Goal: Task Accomplishment & Management: Complete application form

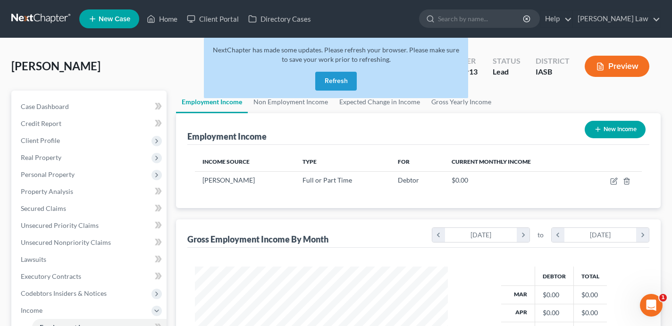
scroll to position [169, 271]
click at [342, 80] on button "Refresh" at bounding box center [336, 81] width 42 height 19
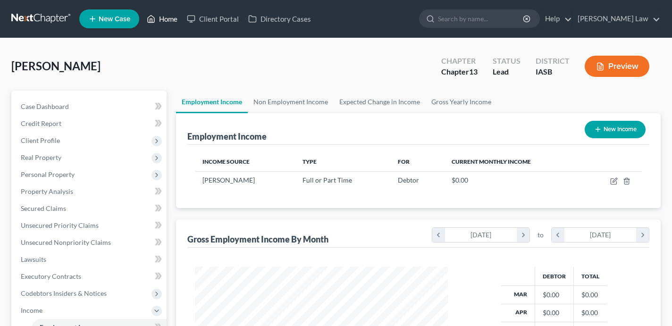
scroll to position [169, 271]
click at [171, 21] on link "Home" at bounding box center [162, 18] width 40 height 17
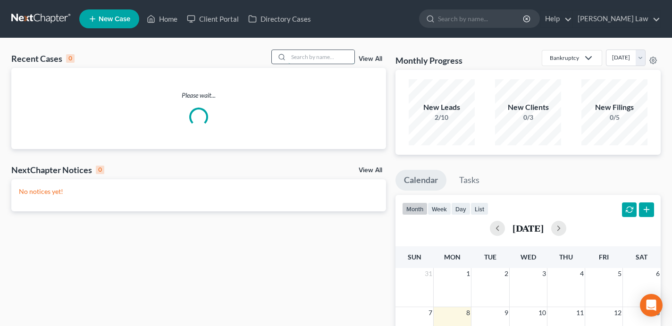
click at [304, 59] on input "search" at bounding box center [321, 57] width 66 height 14
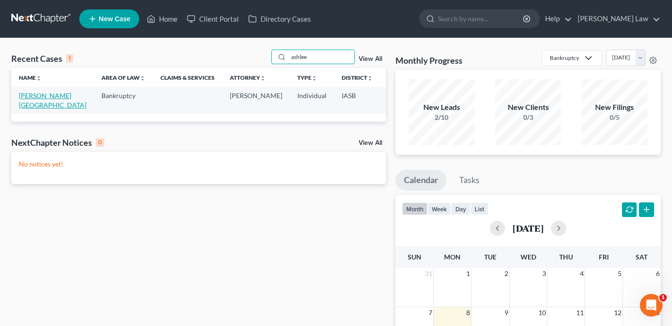
type input "ashlee"
click at [30, 102] on link "[PERSON_NAME][GEOGRAPHIC_DATA]" at bounding box center [53, 100] width 68 height 17
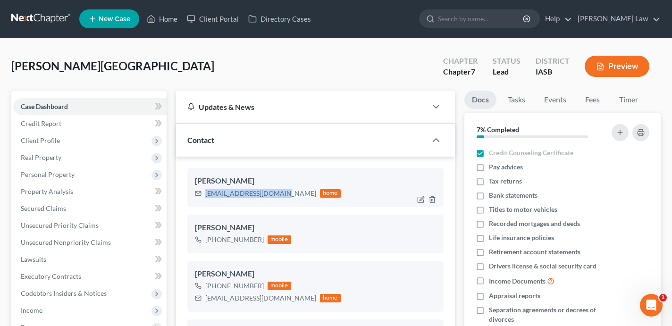
drag, startPoint x: 279, startPoint y: 192, endPoint x: 207, endPoint y: 192, distance: 72.7
click at [207, 192] on div "[EMAIL_ADDRESS][DOMAIN_NAME]" at bounding box center [260, 193] width 111 height 9
copy div "[EMAIL_ADDRESS][DOMAIN_NAME]"
click at [213, 21] on link "Client Portal" at bounding box center [212, 18] width 61 height 17
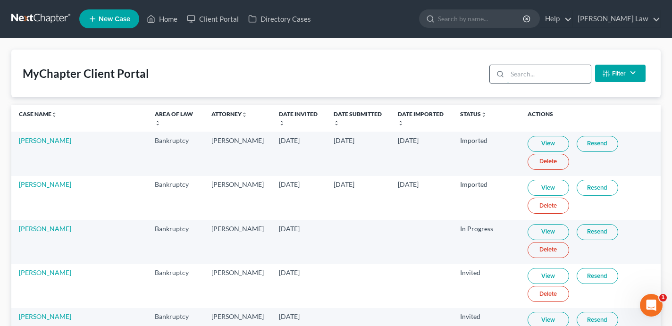
click at [527, 70] on input "search" at bounding box center [549, 74] width 84 height 18
paste input "[EMAIL_ADDRESS][DOMAIN_NAME]"
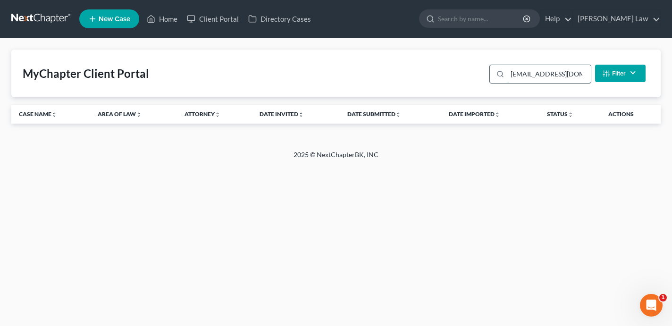
scroll to position [0, 6]
type input "[EMAIL_ADDRESS][DOMAIN_NAME]"
click at [161, 19] on link "Home" at bounding box center [162, 18] width 40 height 17
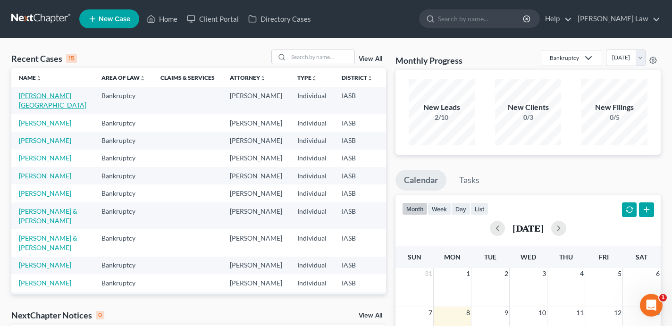
click at [34, 97] on link "[PERSON_NAME][GEOGRAPHIC_DATA]" at bounding box center [53, 100] width 68 height 17
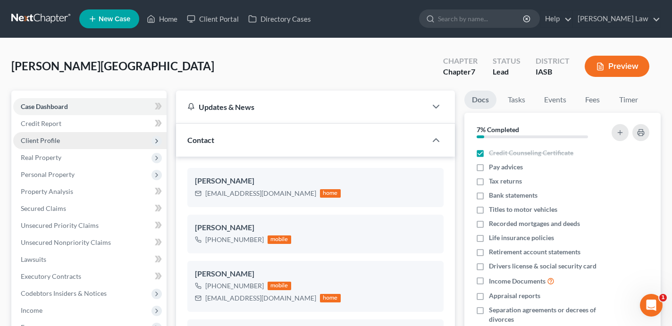
scroll to position [2032, 0]
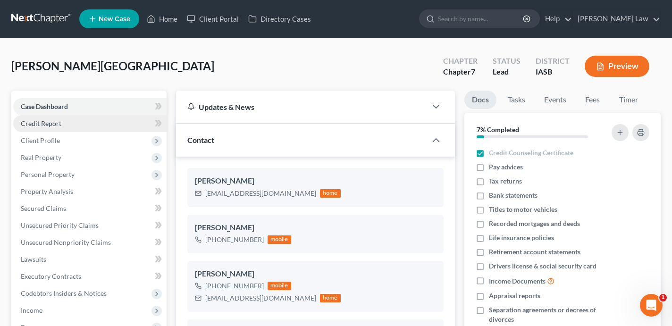
click at [68, 128] on link "Credit Report" at bounding box center [89, 123] width 153 height 17
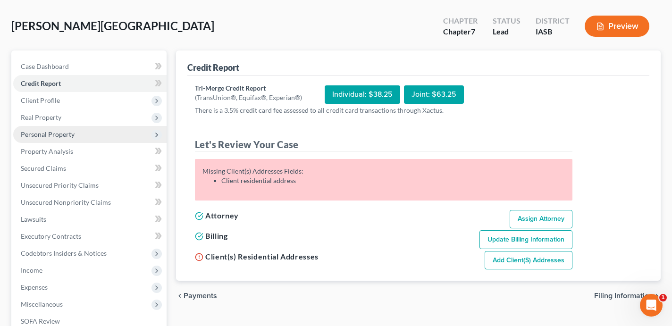
scroll to position [42, 0]
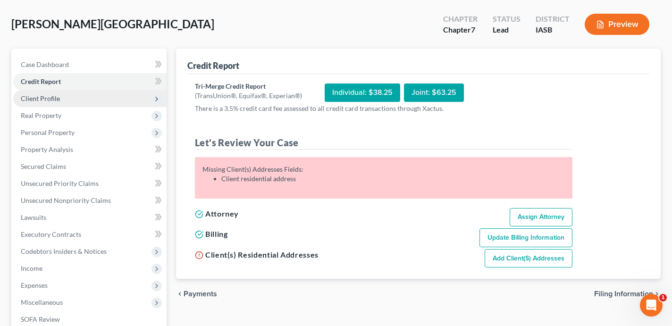
click at [68, 96] on span "Client Profile" at bounding box center [89, 98] width 153 height 17
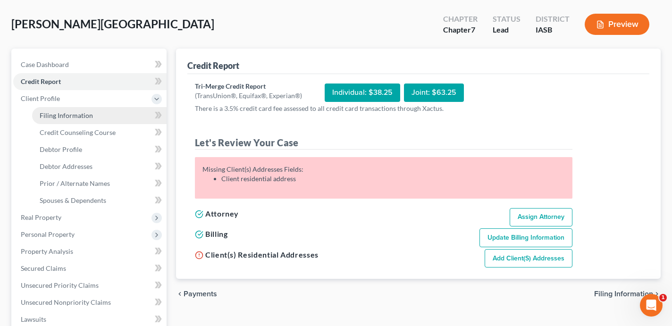
click at [70, 115] on span "Filing Information" at bounding box center [66, 115] width 53 height 8
select select "1"
select select "0"
select select "16"
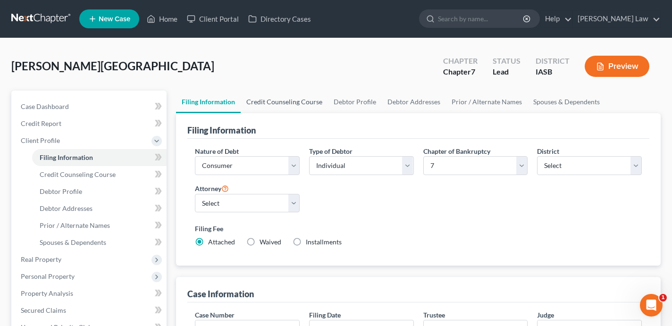
click at [293, 97] on link "Credit Counseling Course" at bounding box center [284, 102] width 87 height 23
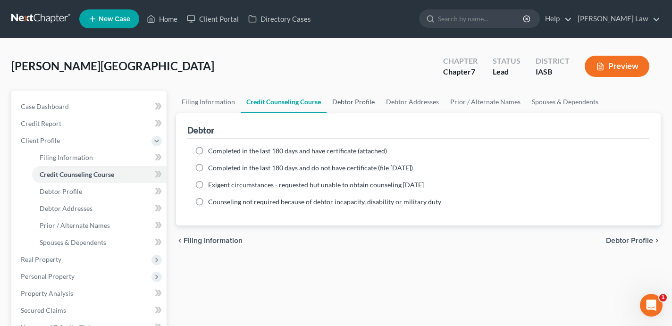
click at [339, 103] on link "Debtor Profile" at bounding box center [354, 102] width 54 height 23
select select "0"
select select "3"
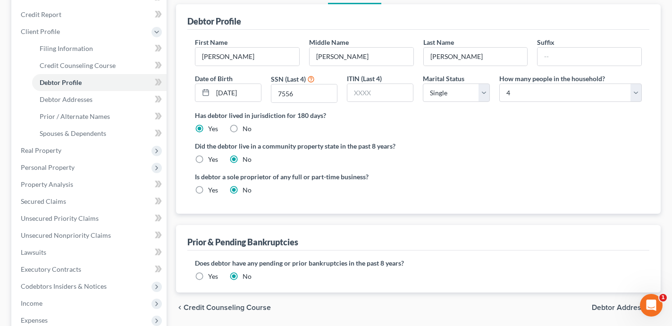
scroll to position [110, 0]
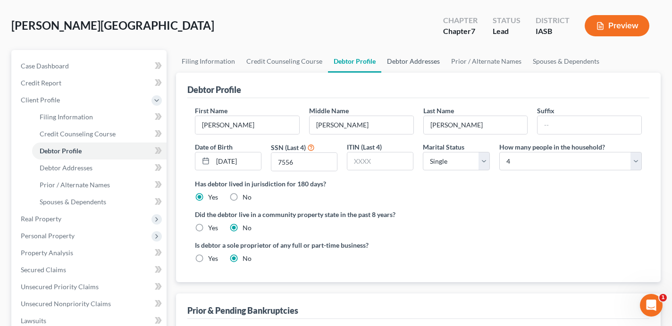
click at [423, 60] on link "Debtor Addresses" at bounding box center [413, 61] width 64 height 23
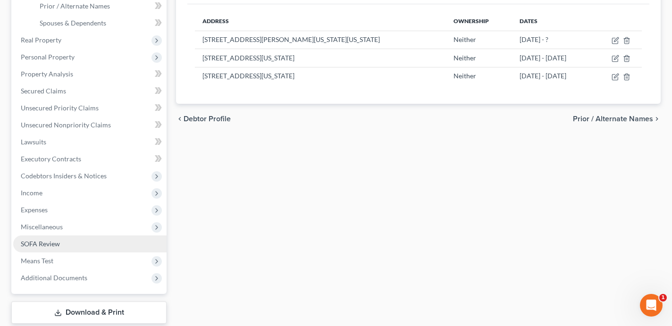
scroll to position [222, 0]
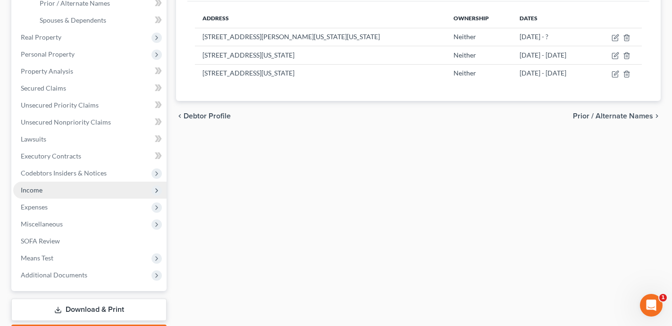
click at [84, 193] on span "Income" at bounding box center [89, 190] width 153 height 17
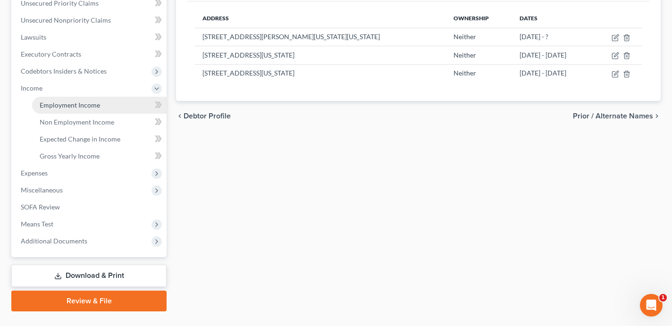
click at [88, 109] on link "Employment Income" at bounding box center [99, 105] width 135 height 17
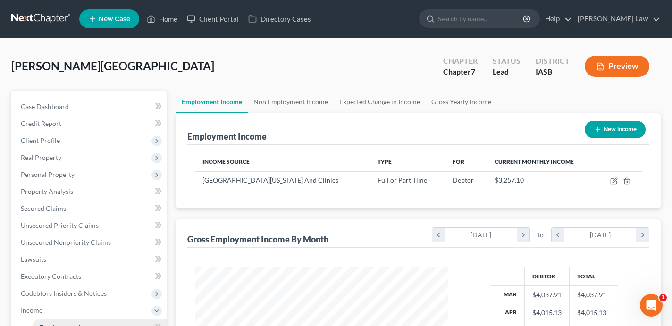
scroll to position [169, 271]
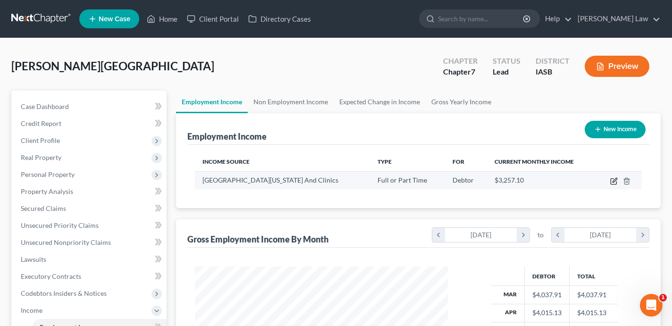
click at [615, 181] on icon "button" at bounding box center [614, 182] width 8 height 8
select select "0"
select select "16"
select select "1"
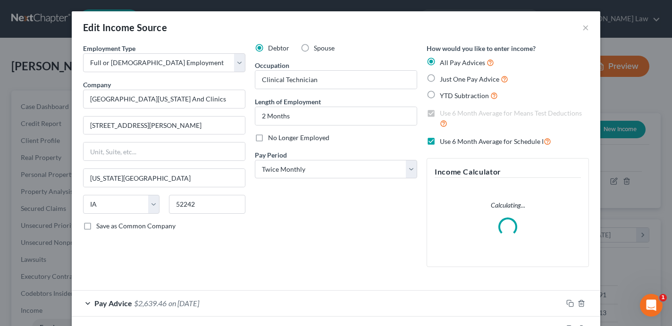
click at [589, 26] on div "Edit Income Source ×" at bounding box center [336, 27] width 529 height 32
click at [579, 31] on div "Edit Income Source ×" at bounding box center [336, 27] width 529 height 32
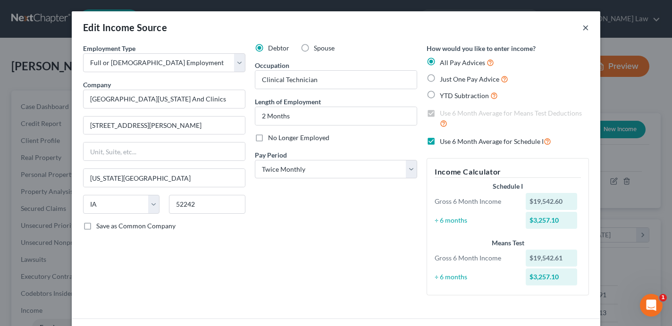
click at [583, 25] on button "×" at bounding box center [586, 27] width 7 height 11
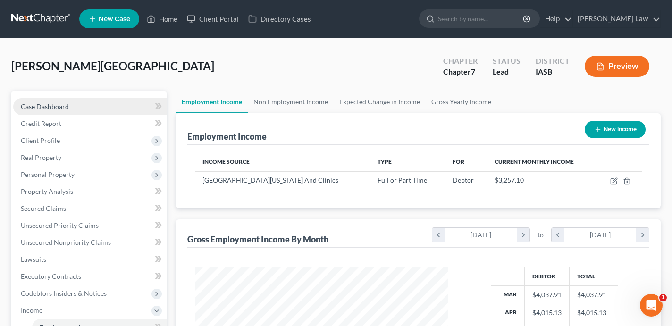
click at [128, 114] on link "Case Dashboard" at bounding box center [89, 106] width 153 height 17
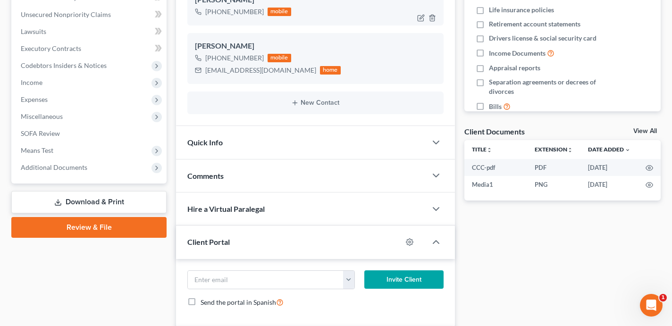
scroll to position [508, 0]
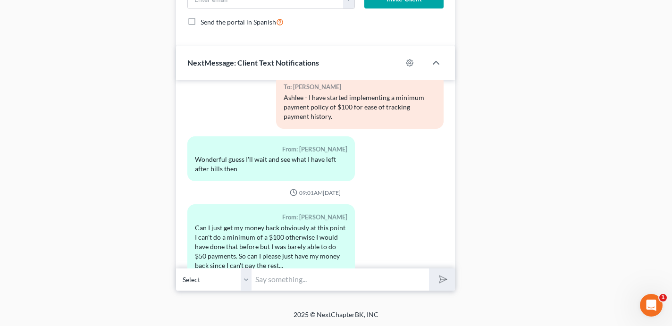
click at [289, 278] on input "text" at bounding box center [341, 279] width 178 height 23
type input "S"
type input "A"
click at [179, 261] on div "03:31PM[DATE] To: [PERSON_NAME] [URL][DOMAIN_NAME] To: [PERSON_NAME] Text STOP …" at bounding box center [315, 174] width 279 height 189
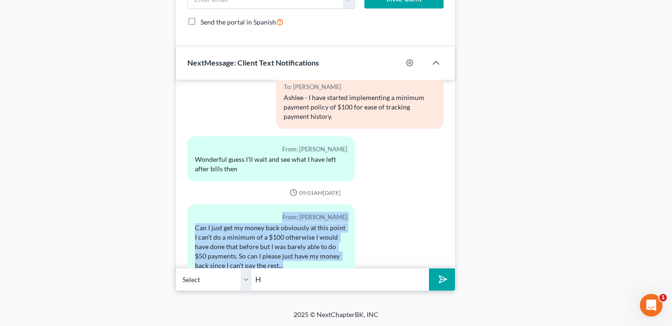
drag, startPoint x: 278, startPoint y: 239, endPoint x: 187, endPoint y: 190, distance: 103.1
click at [187, 204] on div "From: [PERSON_NAME] Can I just get my money back obviously at this point I can'…" at bounding box center [271, 240] width 168 height 73
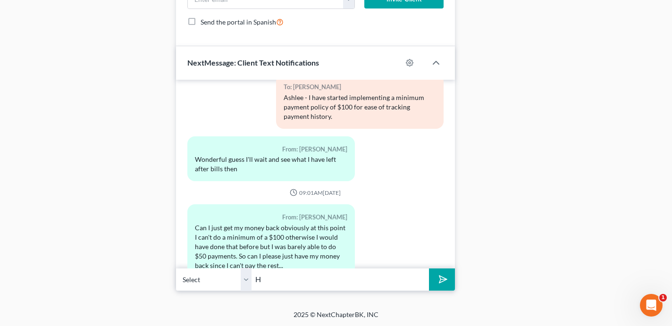
click at [270, 285] on input "H" at bounding box center [341, 279] width 178 height 23
drag, startPoint x: 421, startPoint y: 280, endPoint x: 353, endPoint y: 281, distance: 68.0
click at [353, 281] on input "Hi [PERSON_NAME] - I can't refund your money at this point as I have nearly pre…" at bounding box center [341, 279] width 178 height 23
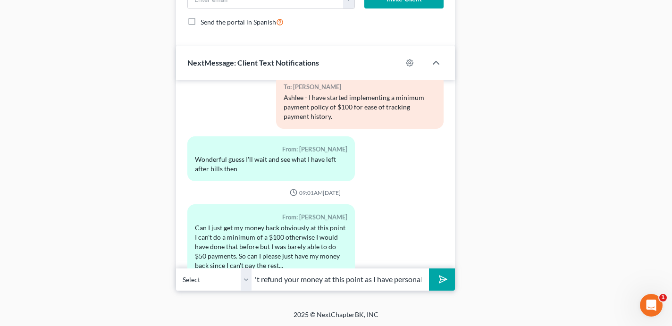
drag, startPoint x: 423, startPoint y: 279, endPoint x: 339, endPoint y: 280, distance: 84.1
click at [339, 280] on input "Hi [PERSON_NAME] - I can't refund your money at this point as I have personally…" at bounding box center [341, 279] width 178 height 23
type input "Hi [PERSON_NAME] - I can't refund your money at this point as myself and my tim…"
click at [429, 269] on button "submit" at bounding box center [442, 280] width 26 height 22
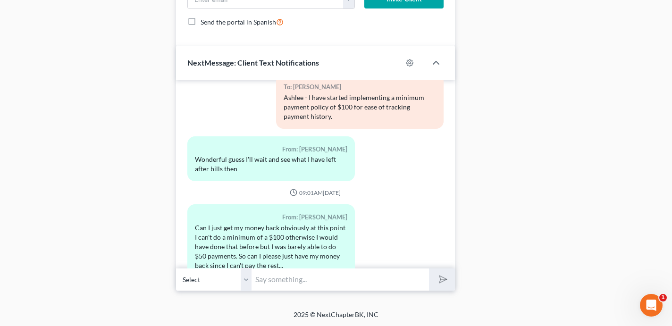
scroll to position [2110, 0]
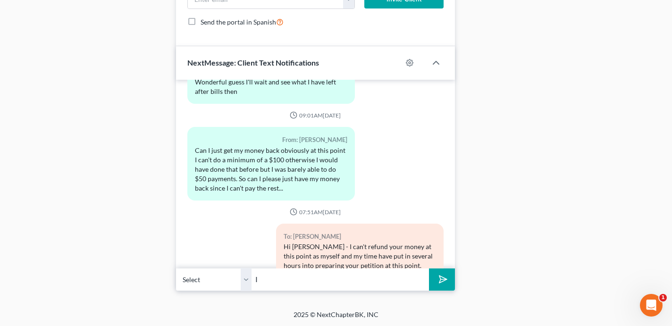
type input "I"
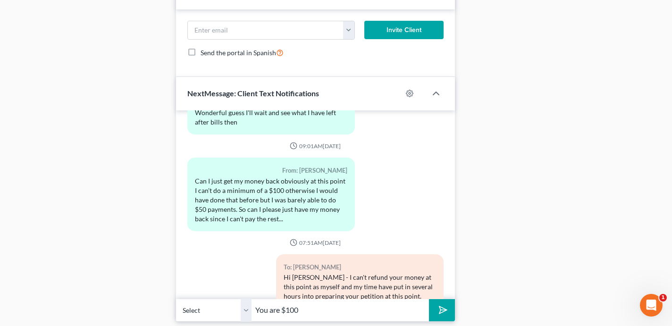
scroll to position [508, 0]
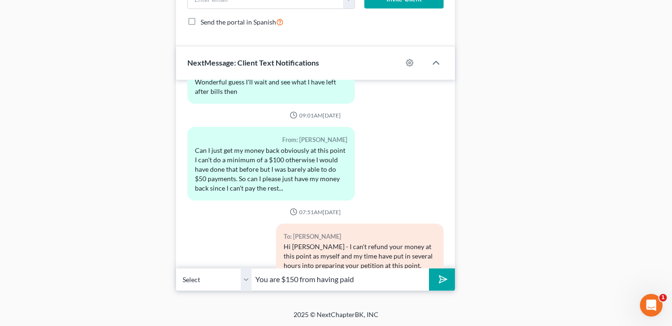
type input "You are $150 from having paid"
click at [388, 278] on input "You are $150 from having paid" at bounding box center [341, 279] width 178 height 23
click at [335, 281] on input "Additionally, I have paid your credit report and" at bounding box center [341, 279] width 178 height 23
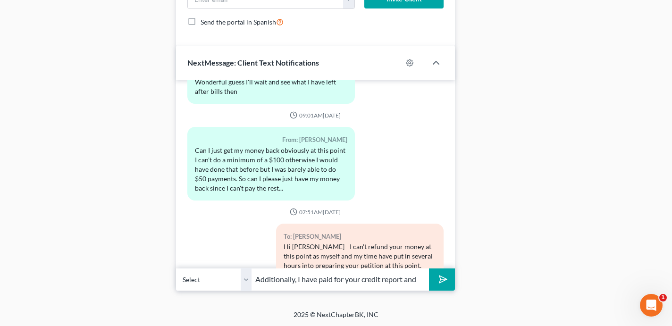
click at [421, 276] on input "Additionally, I have paid for your credit report and" at bounding box center [341, 279] width 178 height 23
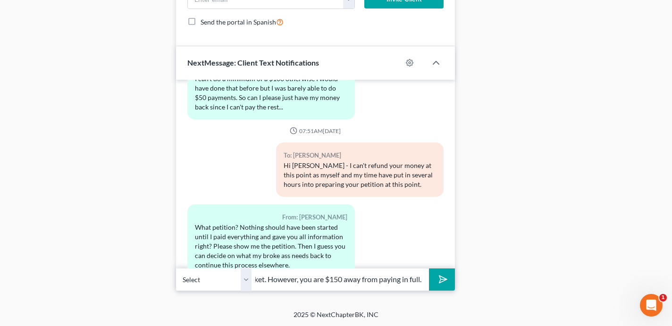
type input "Additionally, I have paid for your credit report and i pay my staff out of pock…"
click at [429, 269] on button "submit" at bounding box center [442, 280] width 26 height 22
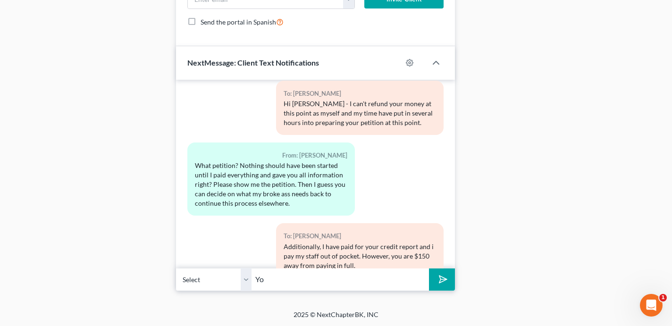
type input "Y"
type input "A"
type input "Y"
click at [349, 280] on input "A petition is not just file, it is fully prepared" at bounding box center [341, 279] width 178 height 23
click at [415, 280] on input "A petition is not just file, it needs to befully prepared" at bounding box center [341, 279] width 178 height 23
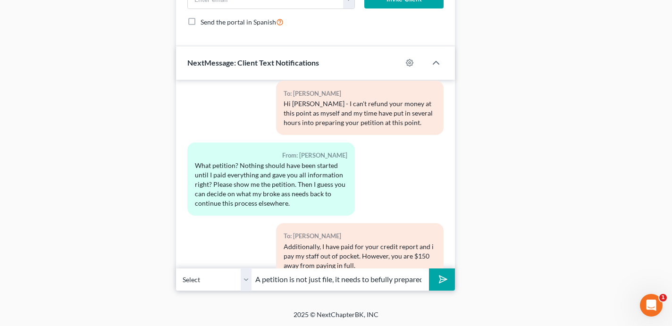
click at [379, 280] on input "A petition is not just file, it needs to befully prepared" at bounding box center [341, 279] width 178 height 23
click at [302, 280] on input "A petition is not just file, it needs to be fully prepared before" at bounding box center [341, 279] width 178 height 23
click at [410, 281] on input "A petition is not just filed, it needs to be fully prepared before" at bounding box center [341, 279] width 178 height 23
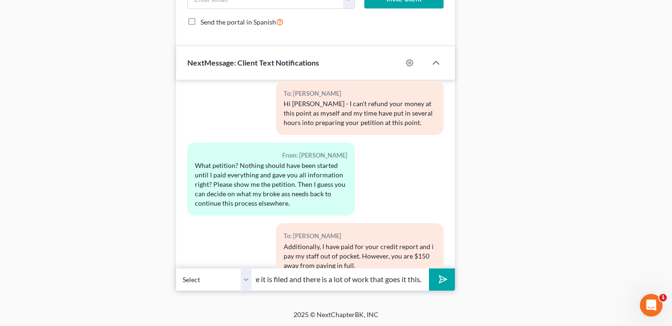
type input "A petition is not just filed, it needs to be fully prepared before it is filed …"
click at [429, 269] on button "submit" at bounding box center [442, 280] width 26 height 22
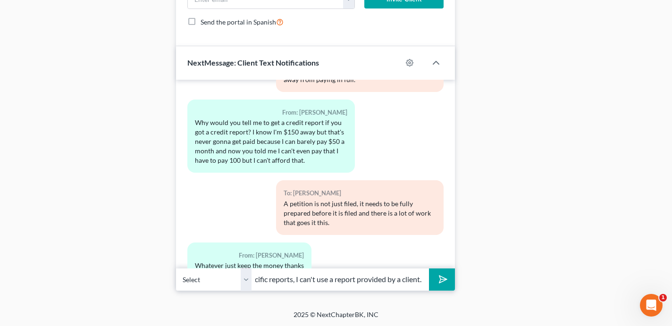
scroll to position [0, 229]
type input "I never tell clients to get a credit report. The Court approves only specific r…"
click at [429, 269] on button "submit" at bounding box center [442, 280] width 26 height 22
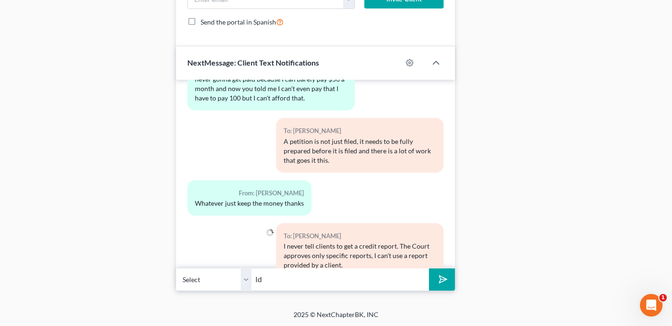
type input "I"
type input "Can we setup a time to talk? I understand you are under stress but you are clos…"
click at [429, 269] on button "submit" at bounding box center [442, 280] width 26 height 22
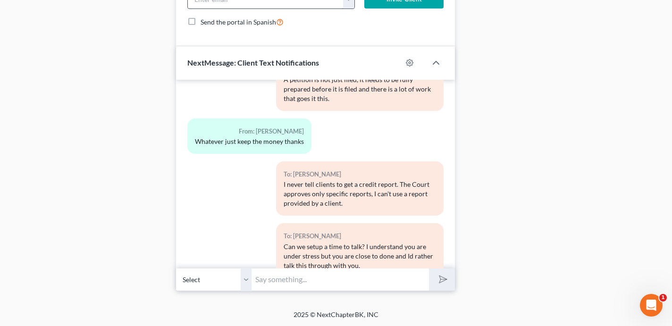
scroll to position [2635, 0]
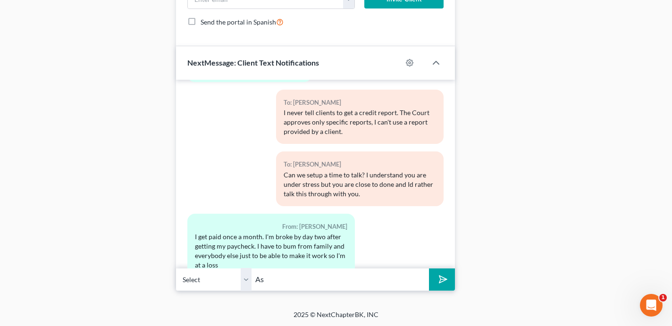
type input "A"
click at [355, 280] on input "Ok - I am out of the country" at bounding box center [341, 279] width 178 height 23
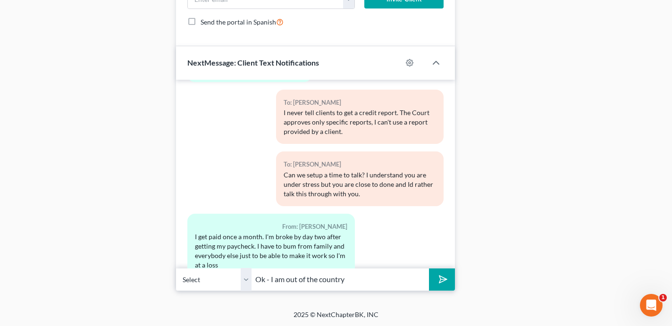
drag, startPoint x: 355, startPoint y: 280, endPoint x: 273, endPoint y: 280, distance: 82.1
click at [273, 280] on input "Ok - I am out of the country" at bounding box center [341, 279] width 178 height 23
type input "Ok - we are close to being able to file for you and I will help you figure this…"
click at [429, 269] on button "submit" at bounding box center [442, 280] width 26 height 22
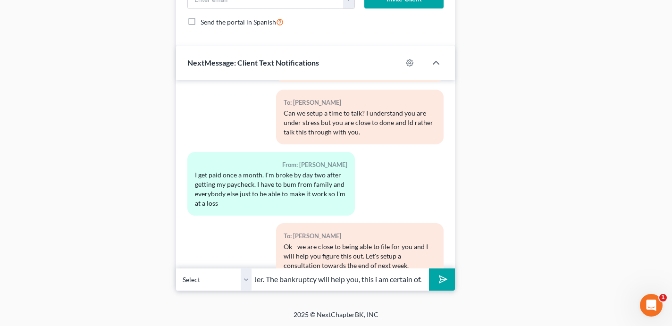
scroll to position [0, 168]
type input "I know it's hard being under the stress you are under. The bankruptcy will help…"
click at [429, 269] on button "submit" at bounding box center [442, 280] width 26 height 22
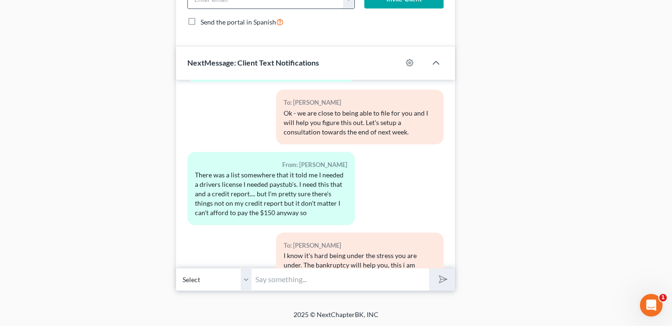
scroll to position [2873, 0]
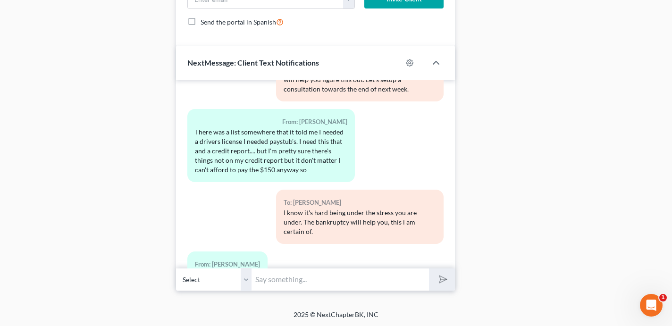
click at [221, 272] on button "Media1" at bounding box center [214, 276] width 30 height 8
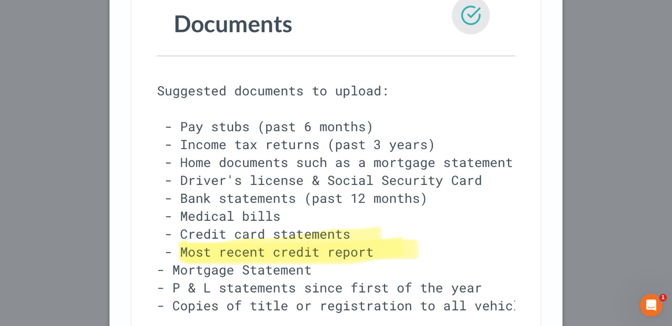
scroll to position [358, 0]
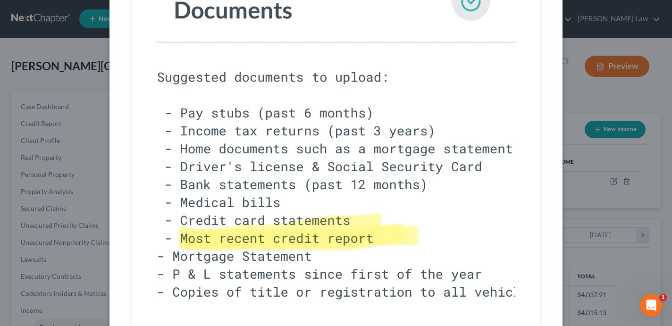
scroll to position [169, 271]
click at [600, 195] on div "Attachment Preview: Media1 [DATE] A copy of this images is also saved in the ca…" at bounding box center [336, 163] width 672 height 326
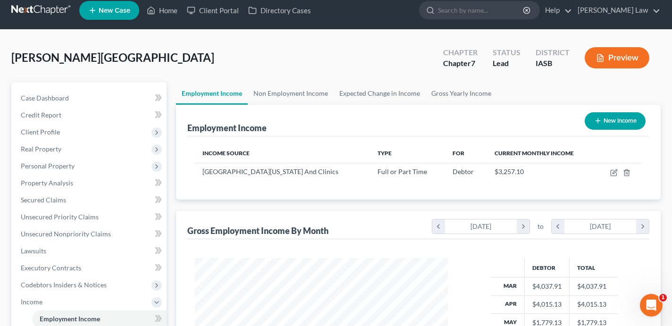
scroll to position [0, 0]
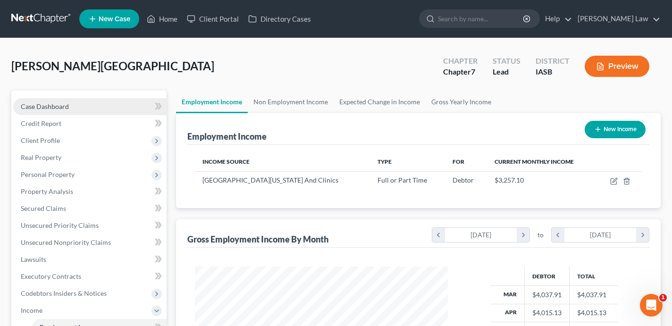
click at [72, 104] on link "Case Dashboard" at bounding box center [89, 106] width 153 height 17
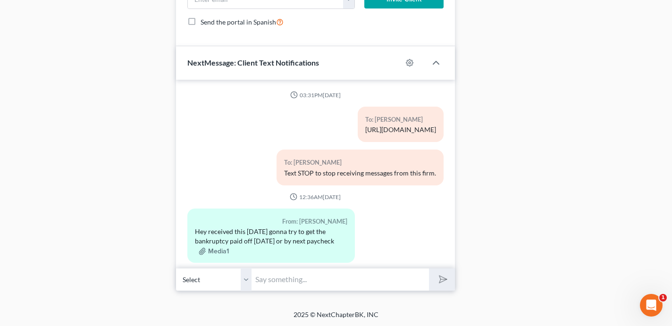
scroll to position [2873, 0]
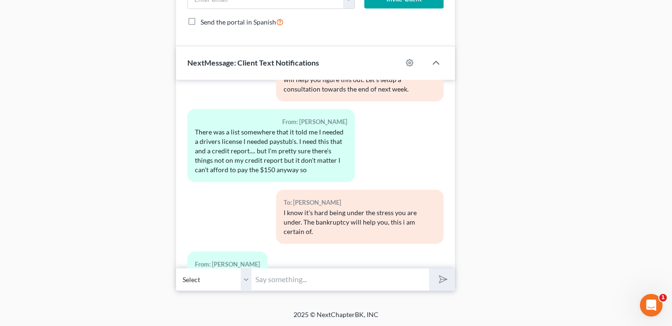
click at [318, 278] on input "text" at bounding box center [341, 279] width 178 height 23
type input "Yes - I also advised to ignore document requests and creditors."
click at [347, 282] on input "Yes - I also advised to ignore document requests and creditors." at bounding box center [341, 279] width 178 height 23
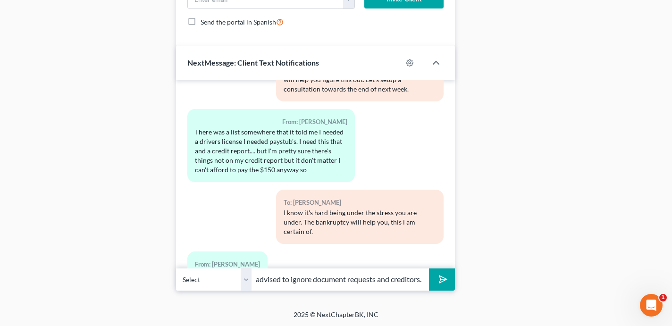
click at [347, 282] on input "Yes - I also advised to ignore document requests and creditors." at bounding box center [341, 279] width 178 height 23
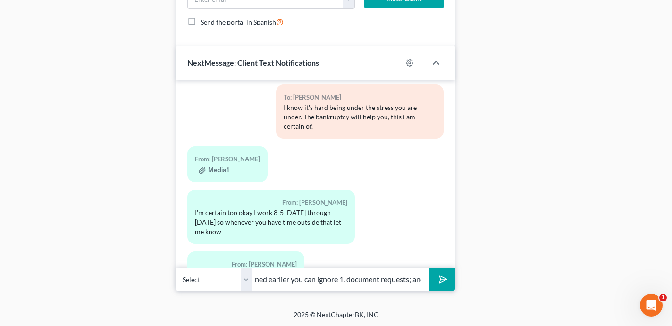
scroll to position [0, 103]
click at [372, 280] on input "[PERSON_NAME] - as i mentioned earlier you can ignore 1. document requests; and…" at bounding box center [341, 279] width 178 height 23
click at [422, 279] on input "[PERSON_NAME] - as i mentioned earlier you can ignore 1. document ; and 2. Cred…" at bounding box center [341, 279] width 178 height 23
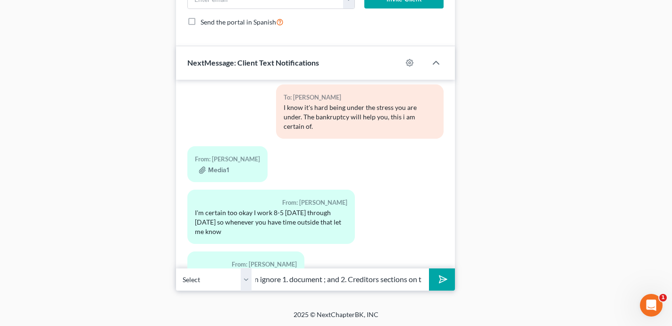
type input "[PERSON_NAME] - as i mentioned earlier you can ignore 1. document ; and 2. Cred…"
click at [429, 269] on button "submit" at bounding box center [442, 280] width 26 height 22
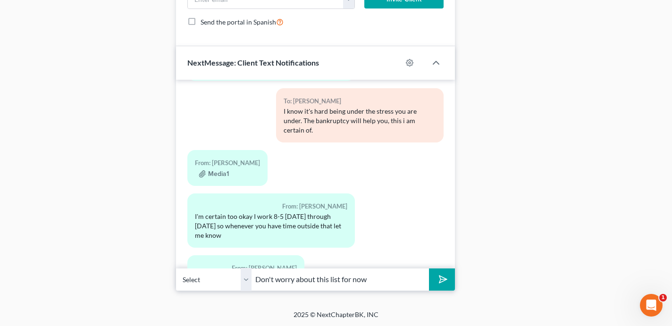
scroll to position [2946, 0]
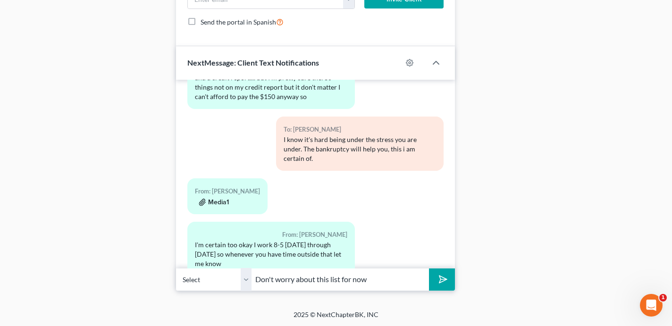
click at [203, 199] on icon "button" at bounding box center [202, 202] width 6 height 7
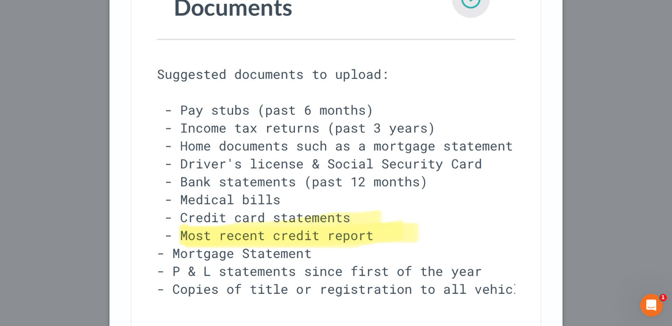
scroll to position [370, 0]
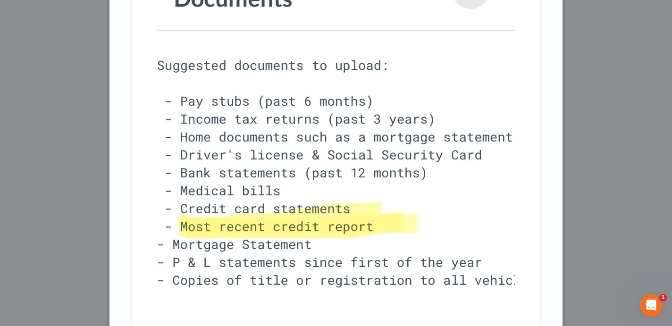
click at [85, 253] on div "Attachment Preview: Media1 [DATE] A copy of this images is also saved in the ca…" at bounding box center [336, 163] width 672 height 326
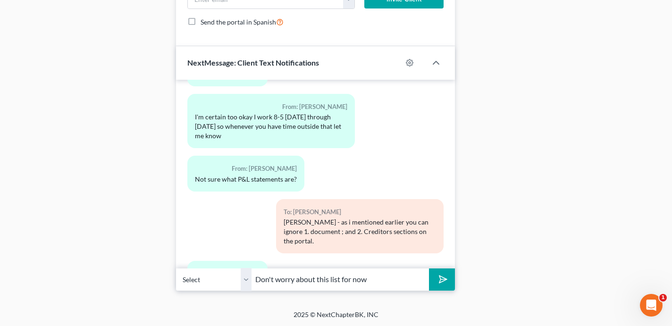
click at [376, 281] on input "Don't worry about this list for now" at bounding box center [341, 279] width 178 height 23
type input "Don't worry about the documents requested on that list."
click at [429, 269] on button "submit" at bounding box center [442, 280] width 26 height 22
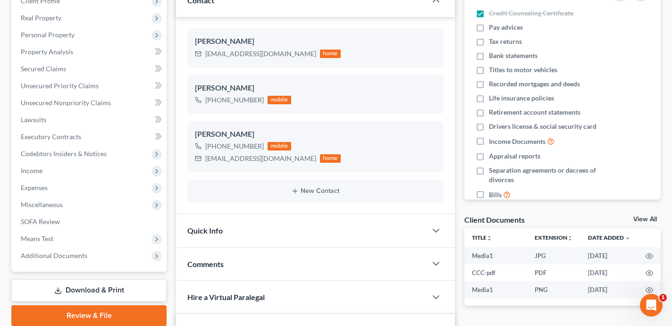
scroll to position [0, 0]
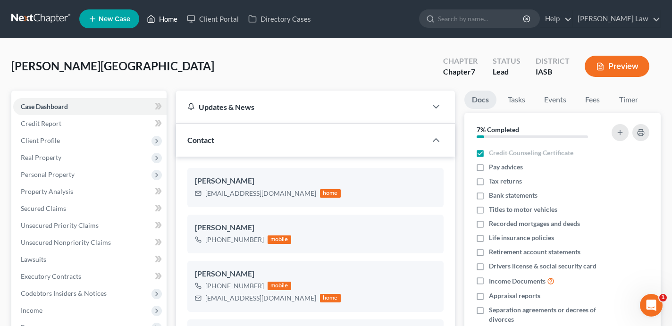
click at [162, 17] on link "Home" at bounding box center [162, 18] width 40 height 17
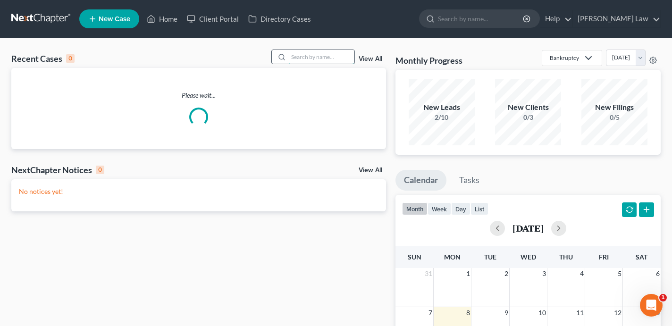
click at [322, 58] on input "search" at bounding box center [321, 57] width 66 height 14
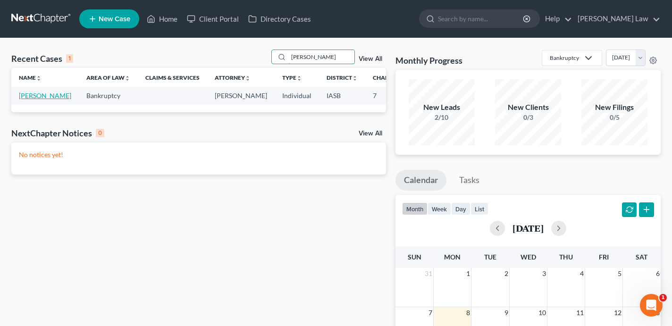
type input "[PERSON_NAME]"
click at [34, 100] on link "[PERSON_NAME]" at bounding box center [45, 96] width 52 height 8
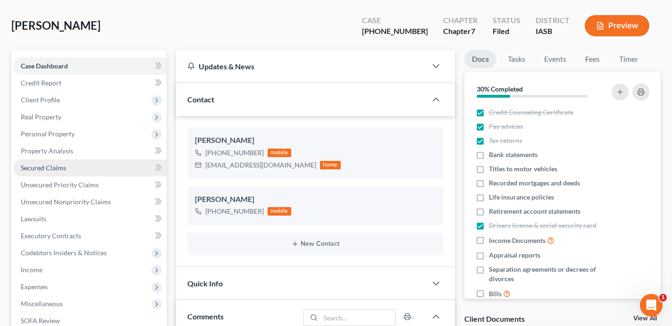
scroll to position [1516, 0]
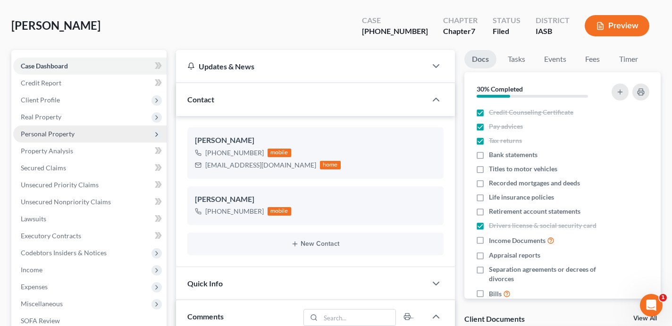
click at [91, 130] on span "Personal Property" at bounding box center [89, 134] width 153 height 17
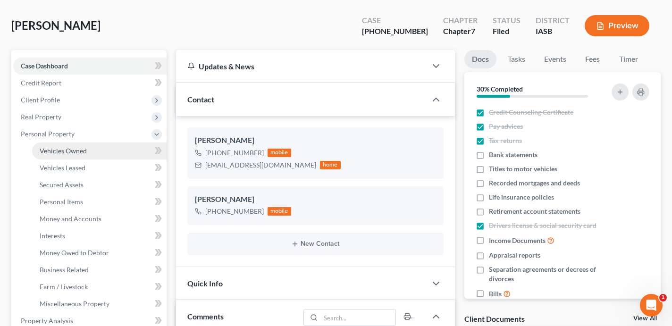
click at [99, 152] on link "Vehicles Owned" at bounding box center [99, 151] width 135 height 17
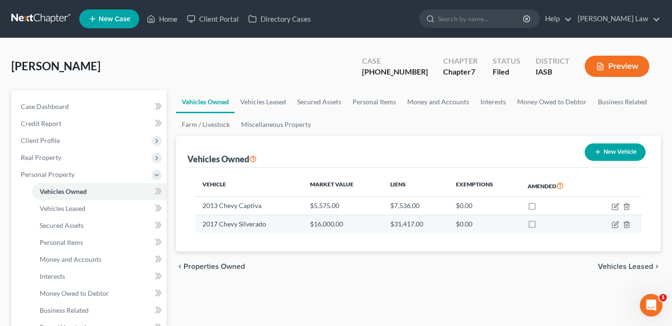
click at [616, 220] on td at bounding box center [616, 224] width 51 height 18
click at [614, 222] on icon "button" at bounding box center [615, 225] width 6 height 6
select select "0"
select select "9"
select select "2"
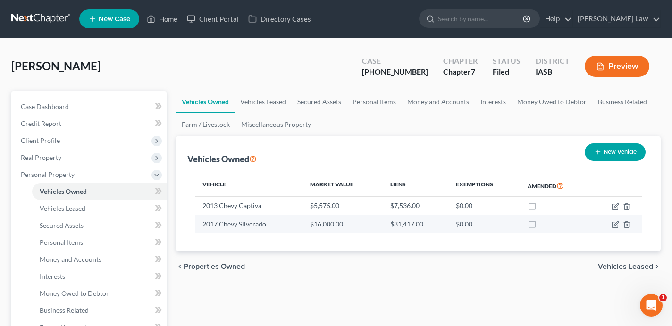
select select "3"
select select "28"
select select "3"
select select "0"
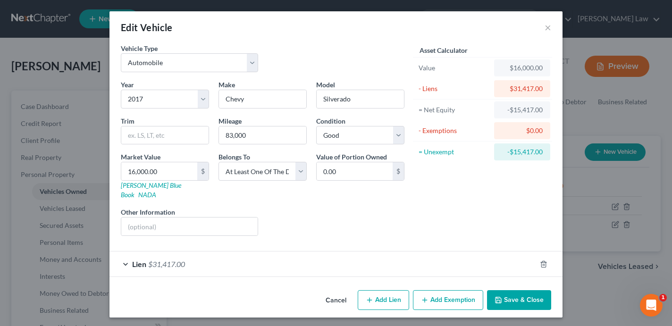
click at [410, 259] on div "Lien $31,417.00" at bounding box center [323, 264] width 427 height 25
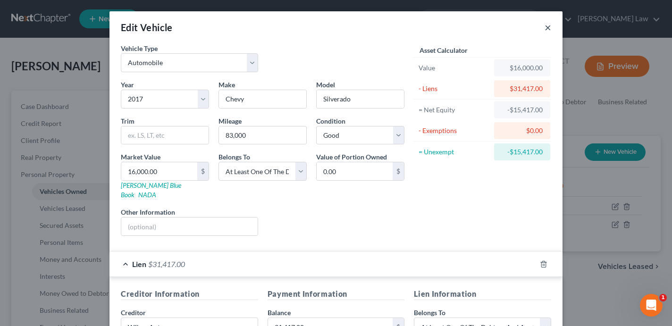
click at [550, 26] on button "×" at bounding box center [548, 27] width 7 height 11
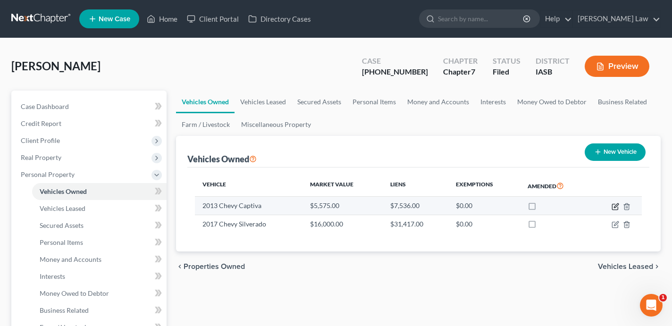
click at [616, 207] on icon "button" at bounding box center [616, 205] width 4 height 4
select select "0"
select select "13"
select select "2"
select select "0"
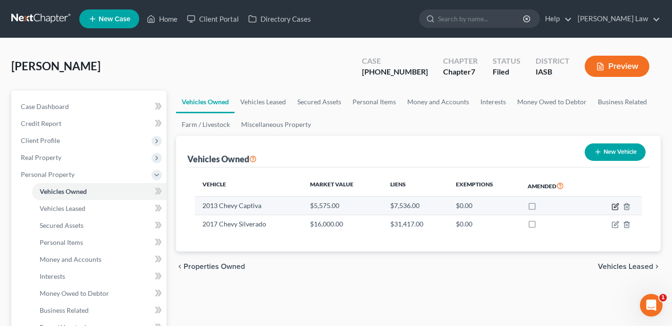
select select "23"
select select "0"
select select "2"
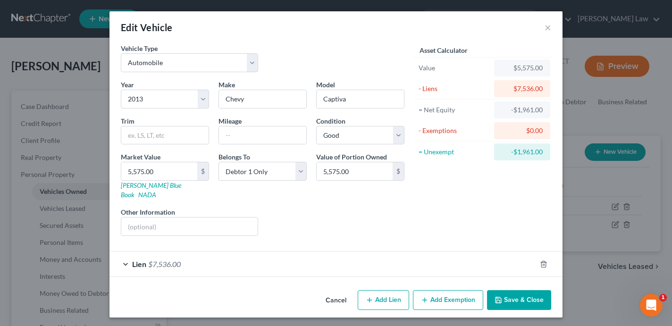
click at [377, 257] on div "Lien $7,536.00" at bounding box center [323, 264] width 427 height 25
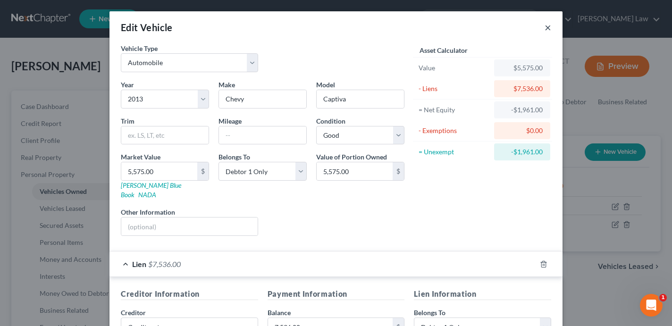
click at [549, 23] on button "×" at bounding box center [548, 27] width 7 height 11
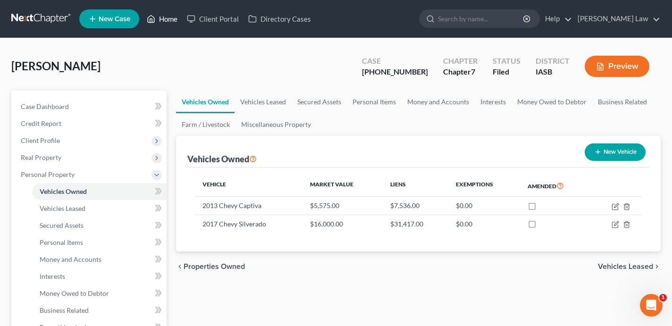
click at [172, 18] on link "Home" at bounding box center [162, 18] width 40 height 17
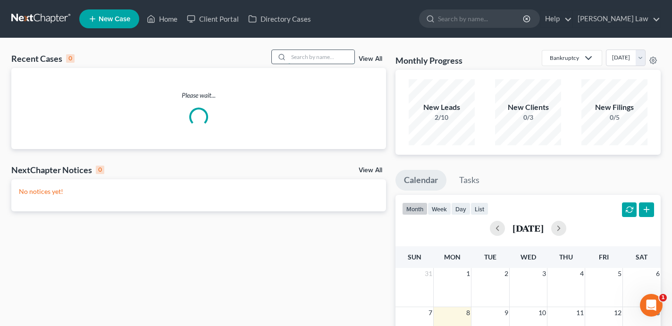
click at [309, 62] on input "search" at bounding box center [321, 57] width 66 height 14
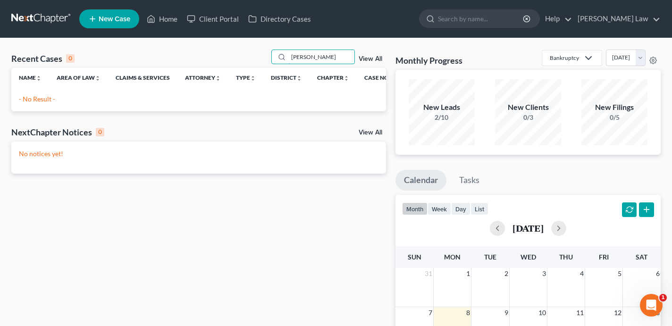
type input "[PERSON_NAME]"
